Goal: Browse casually

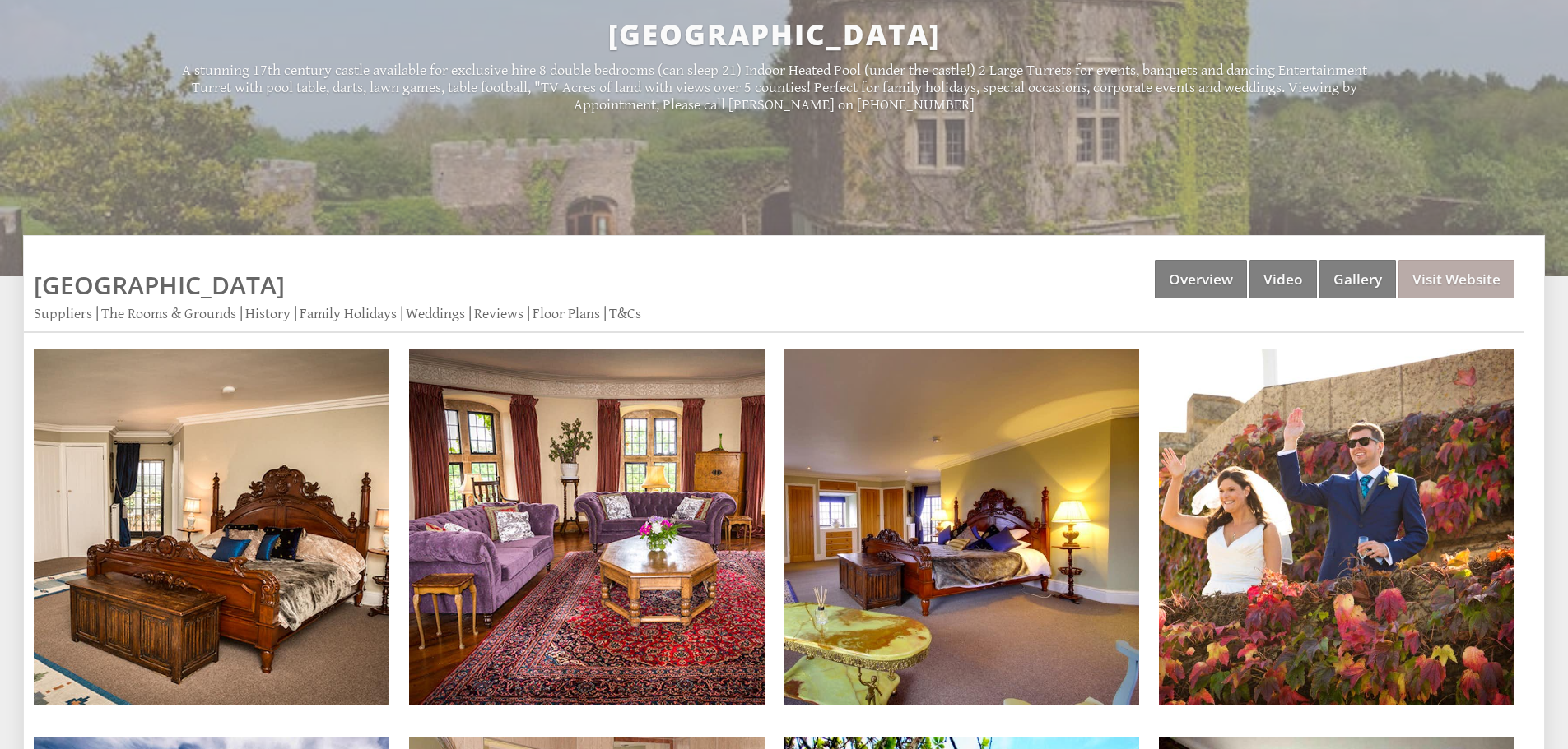
scroll to position [575, 0]
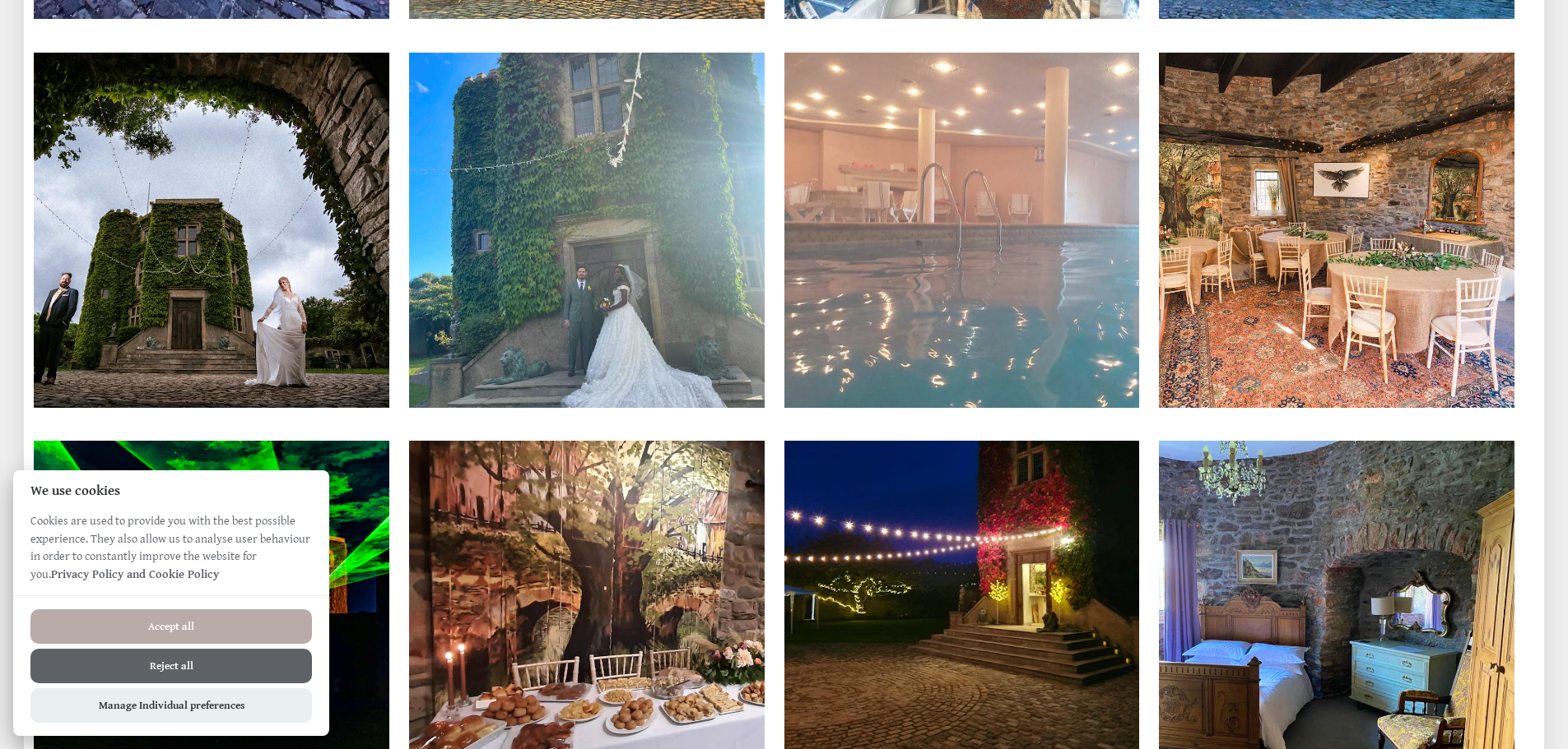
scroll to position [9872, 0]
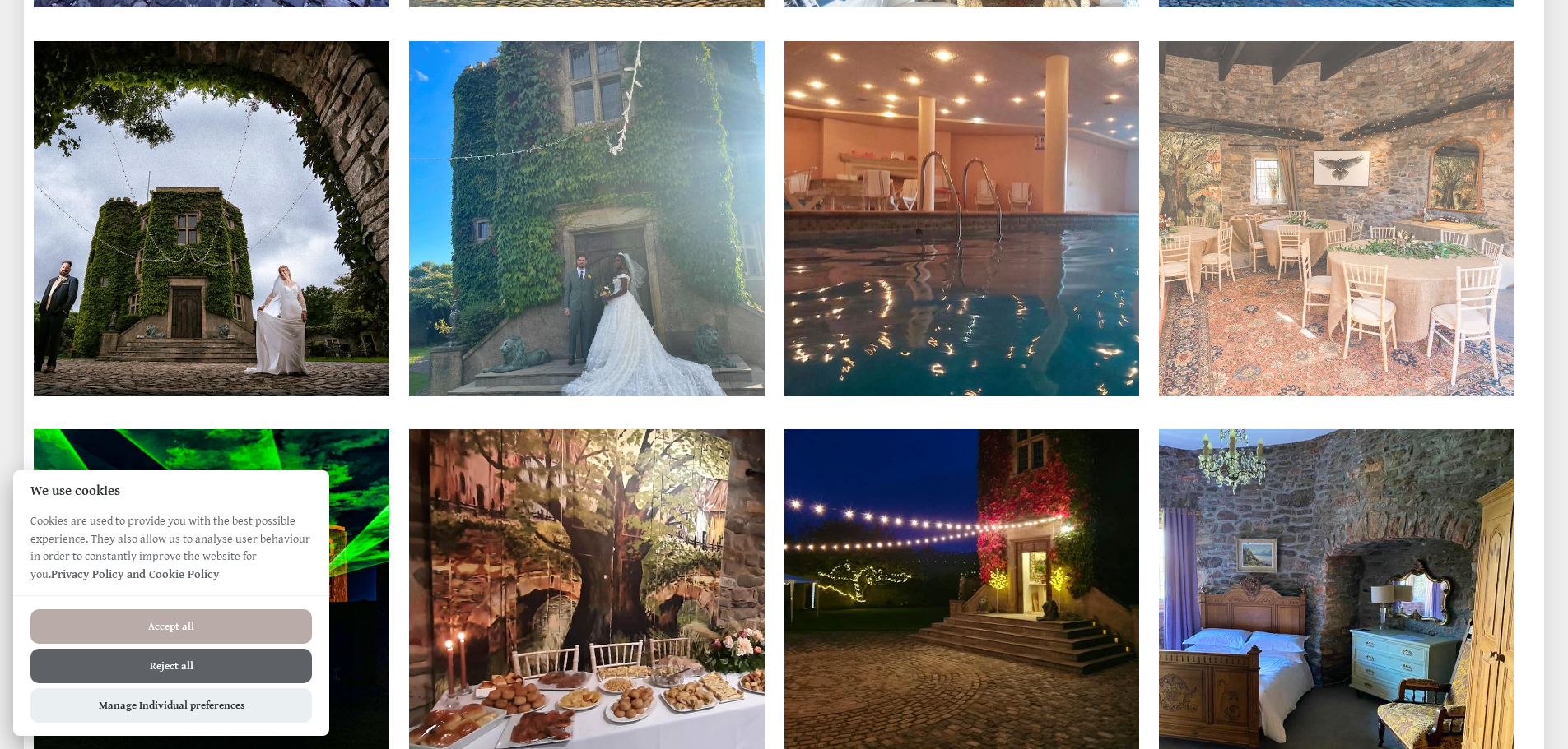
click at [1277, 333] on img at bounding box center [1336, 218] width 355 height 355
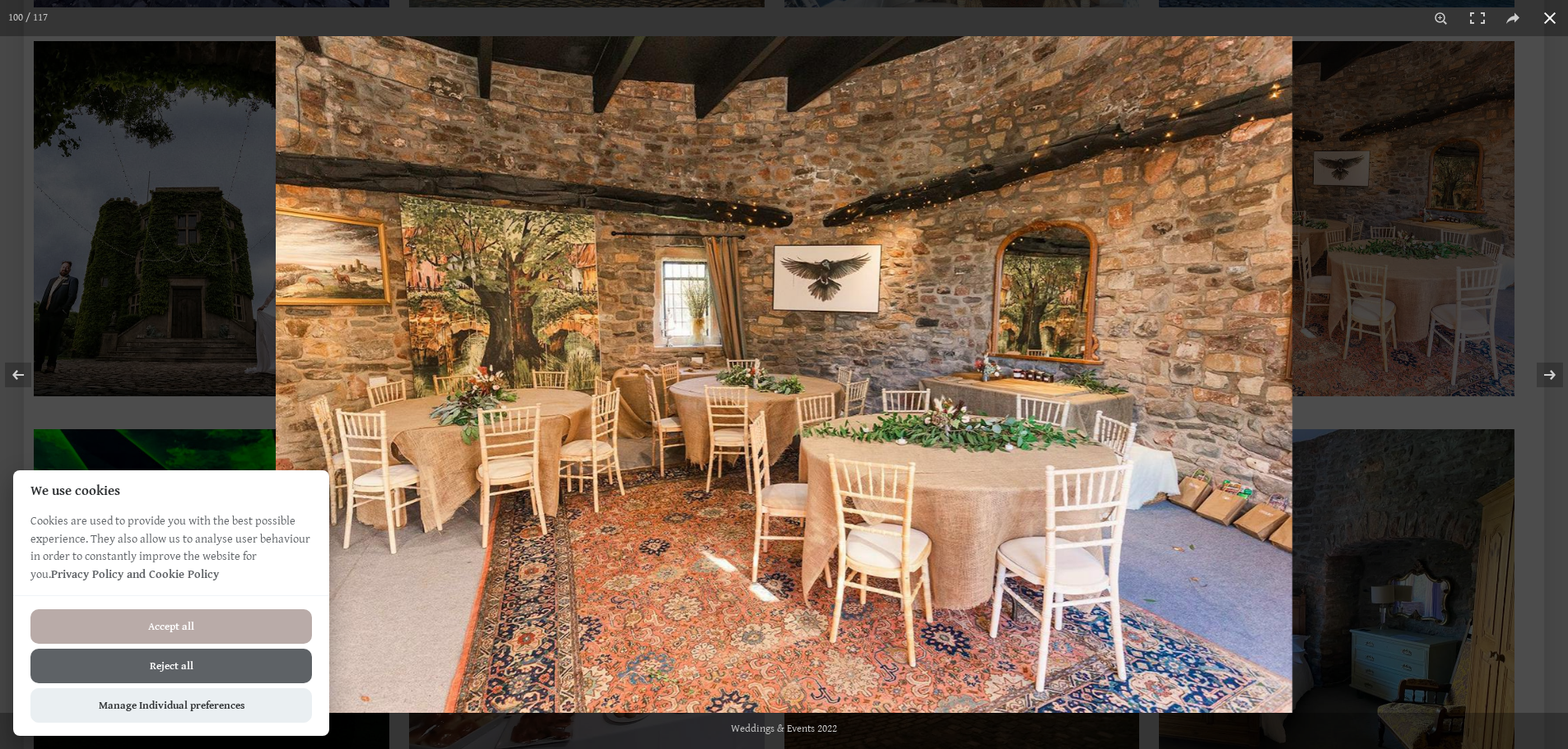
click at [1401, 336] on div at bounding box center [1060, 411] width 1568 height 749
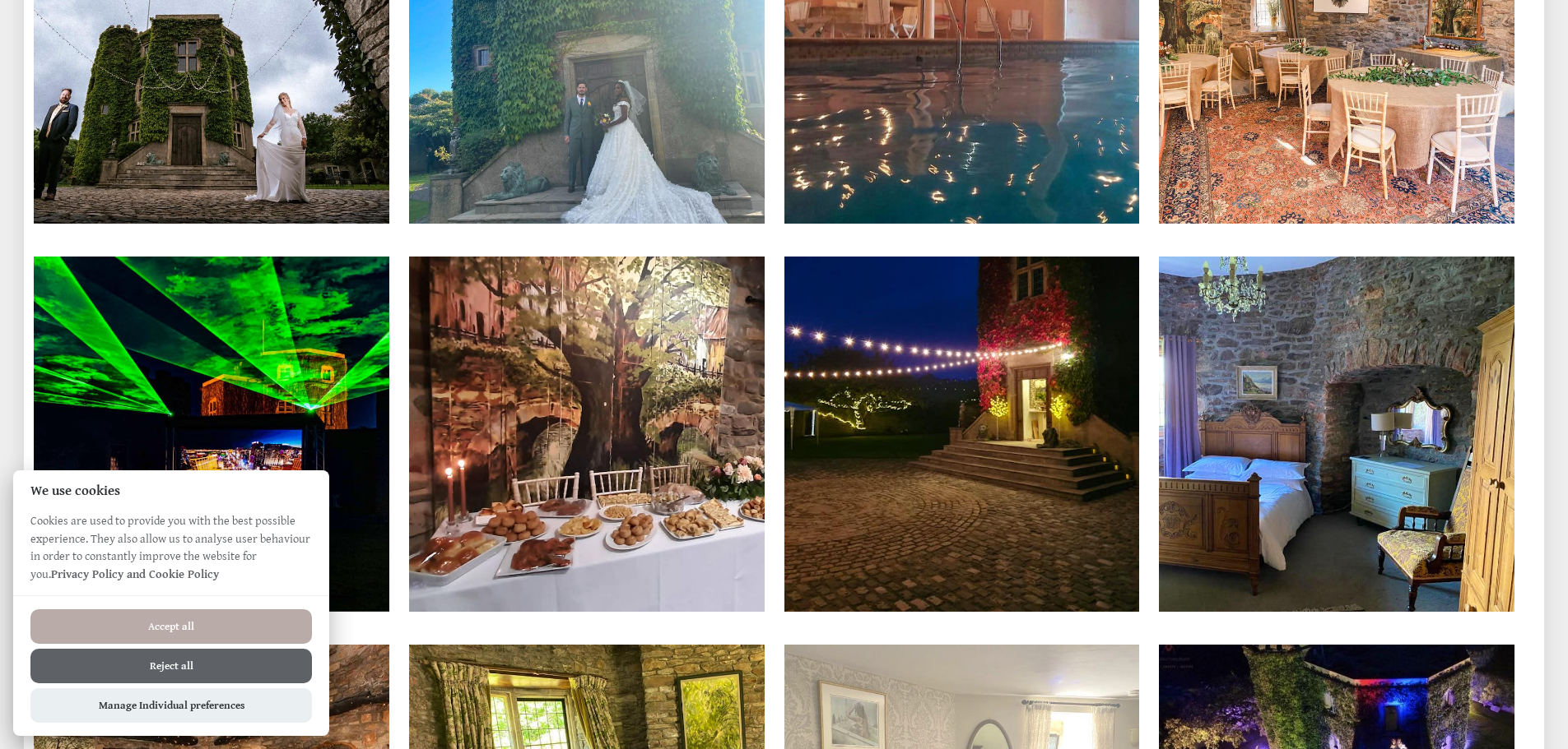
scroll to position [10282, 0]
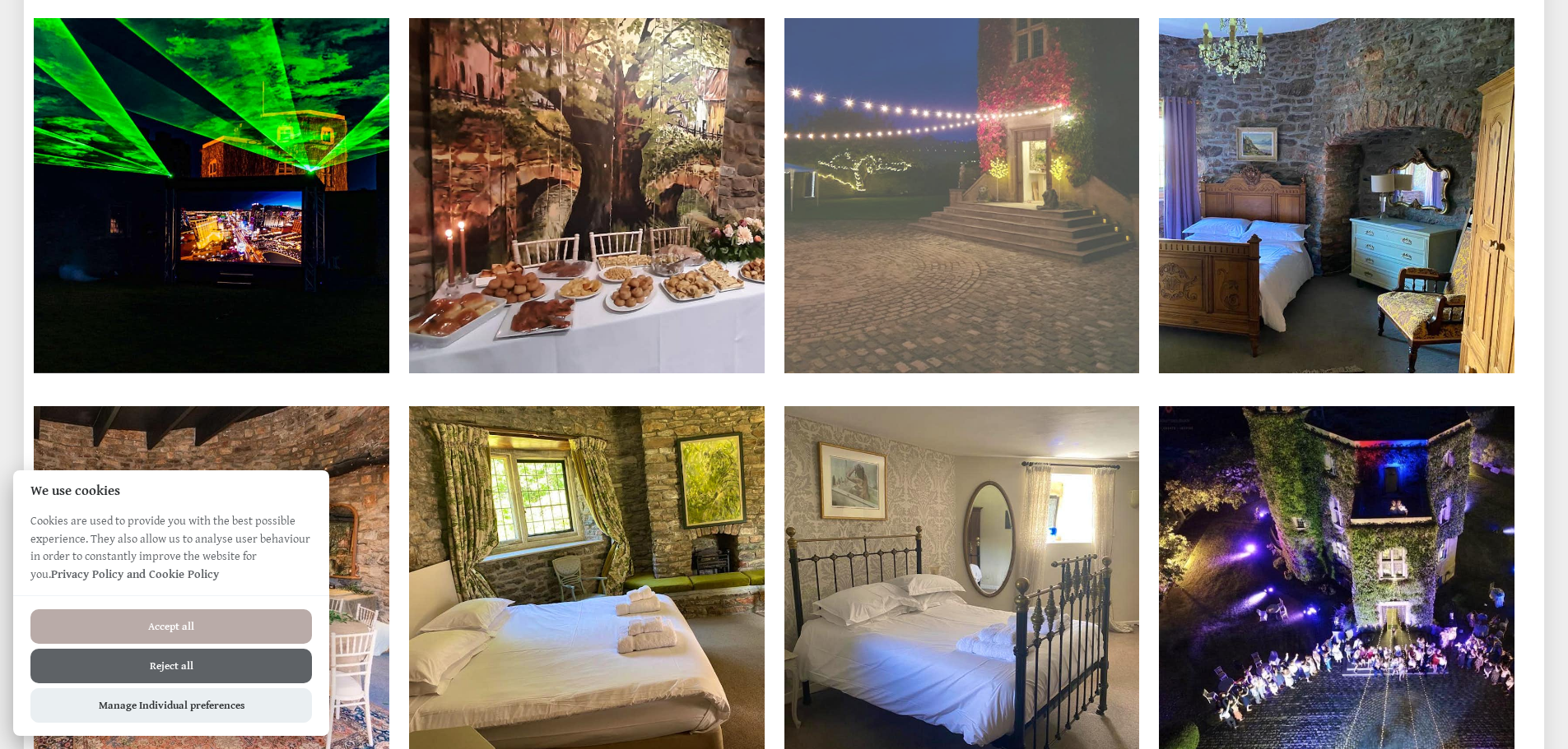
click at [918, 273] on img at bounding box center [961, 195] width 355 height 355
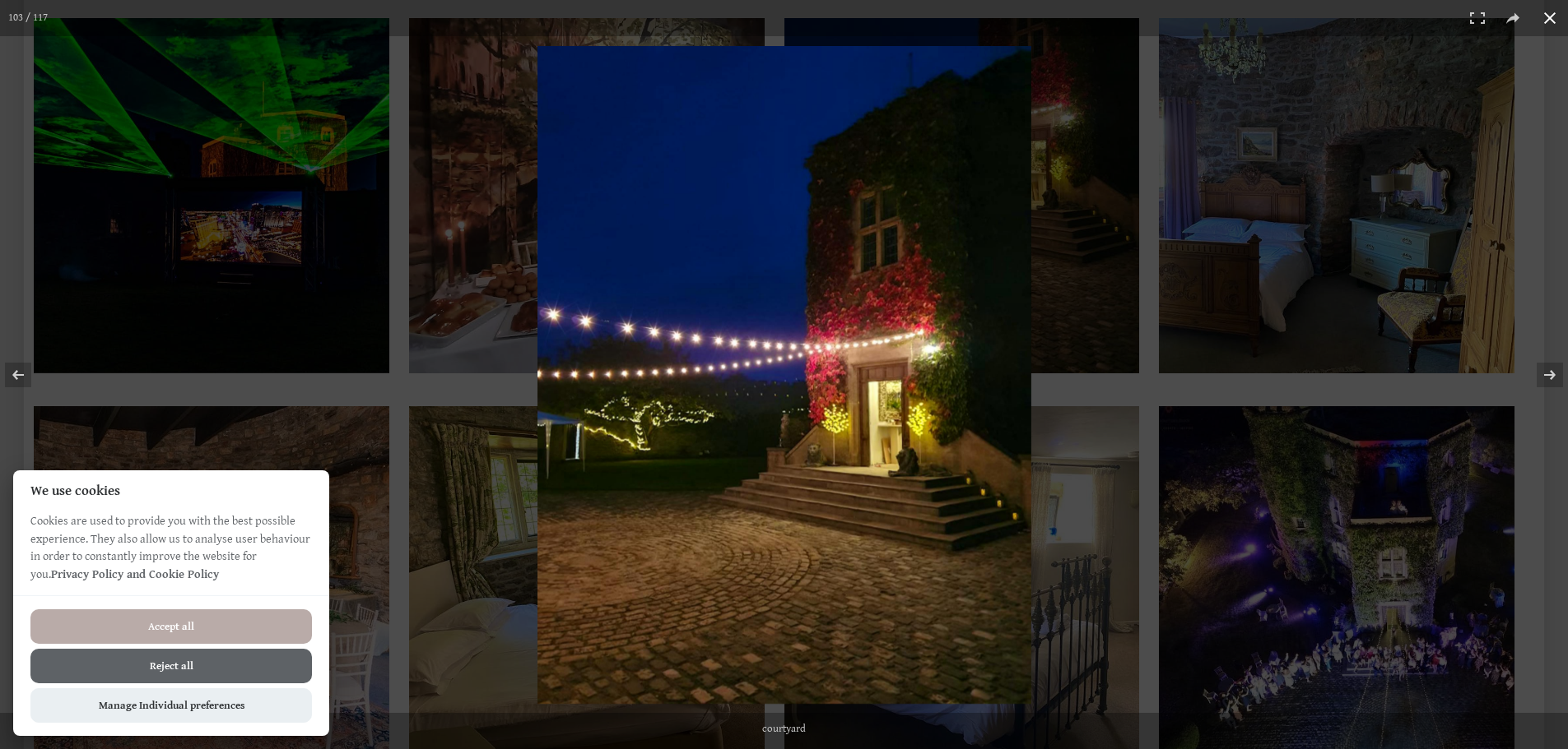
click at [1138, 307] on div at bounding box center [1300, 410] width 1525 height 729
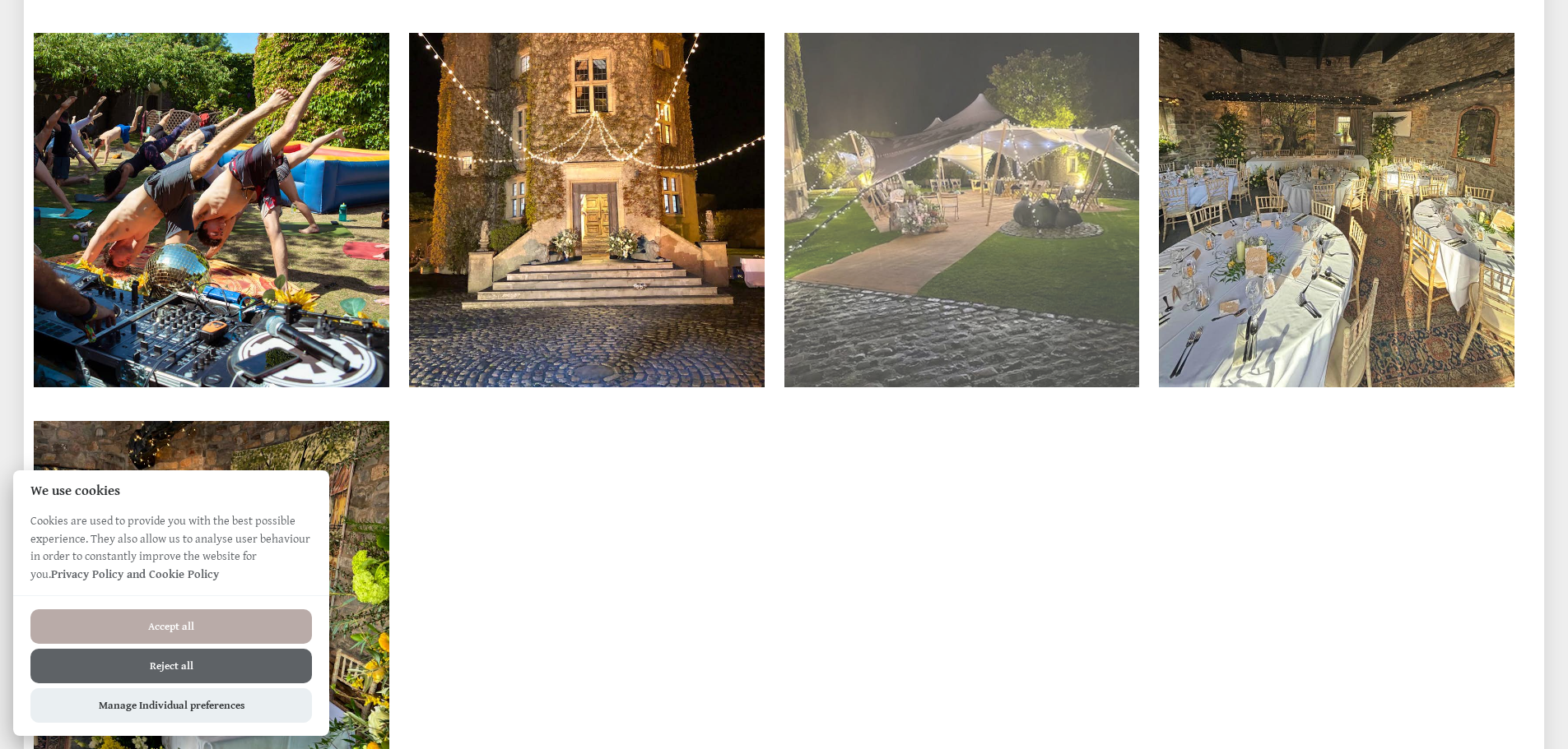
scroll to position [11845, 0]
